Goal: Task Accomplishment & Management: Use online tool/utility

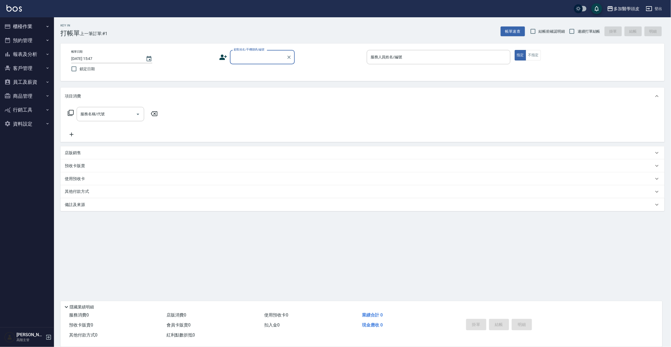
click at [255, 57] on input "顧客姓名/手機號碼/編號" at bounding box center [258, 56] width 52 height 9
click at [249, 70] on li "穆阿姨/0918082906/" at bounding box center [262, 71] width 65 height 9
type input "穆阿姨/0918082906/"
click at [411, 56] on input "服務人員姓名/編號" at bounding box center [438, 56] width 139 height 9
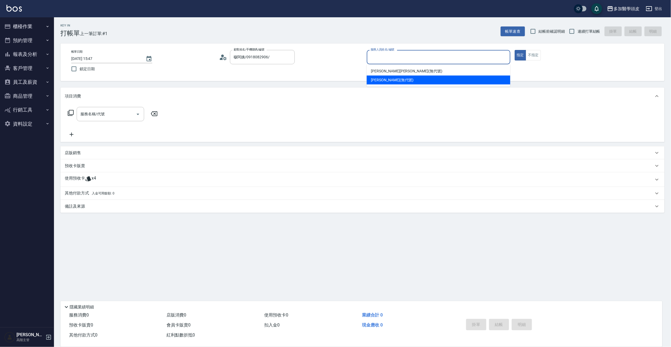
click at [399, 80] on div "[PERSON_NAME](無代號)" at bounding box center [439, 80] width 144 height 9
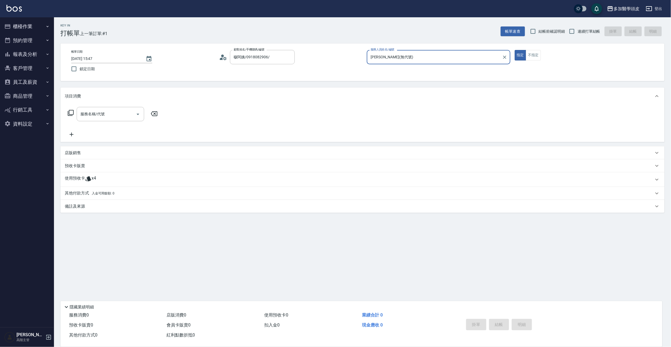
type input "[PERSON_NAME](無代號)"
click at [94, 176] on span "x4" at bounding box center [93, 179] width 5 height 8
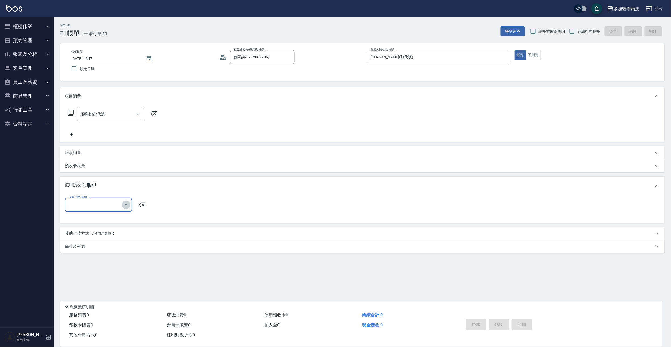
click at [127, 206] on icon "Open" at bounding box center [126, 205] width 6 height 6
click at [127, 217] on div "頭皮水療spa 買5送1 剩餘4張" at bounding box center [98, 218] width 67 height 9
type input "頭皮水療spa 買5送1"
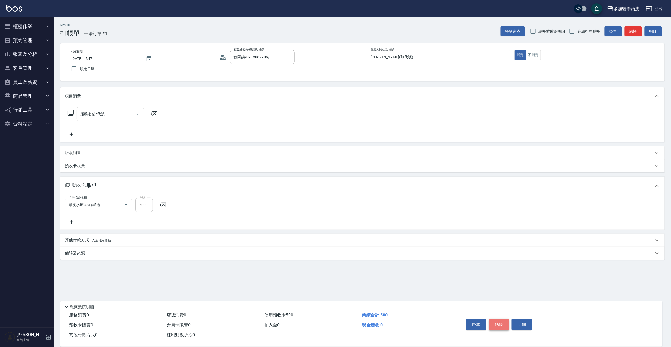
click at [498, 326] on button "結帳" at bounding box center [499, 324] width 20 height 11
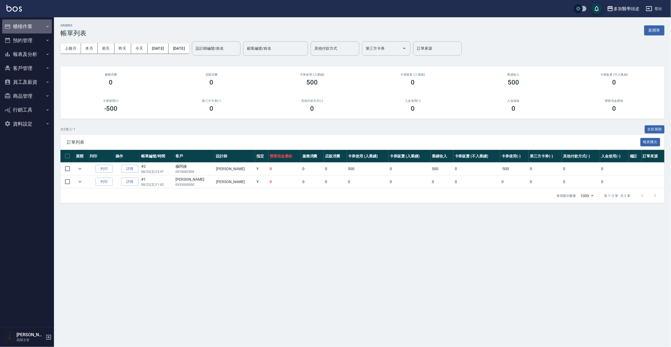
drag, startPoint x: 36, startPoint y: 27, endPoint x: 39, endPoint y: 29, distance: 3.7
click at [39, 29] on button "櫃檯作業" at bounding box center [27, 26] width 50 height 14
